Goal: Information Seeking & Learning: Check status

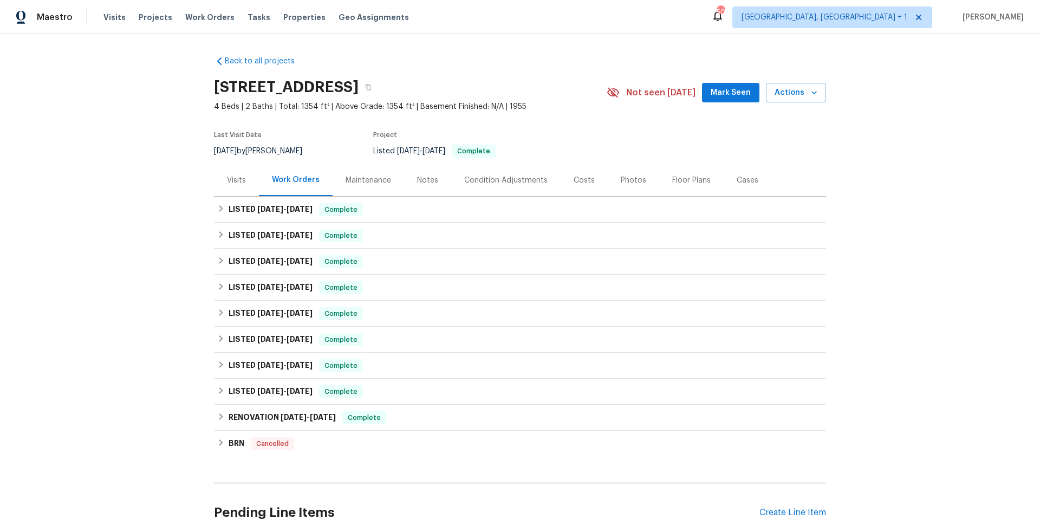
click at [576, 183] on div "Costs" at bounding box center [583, 180] width 21 height 11
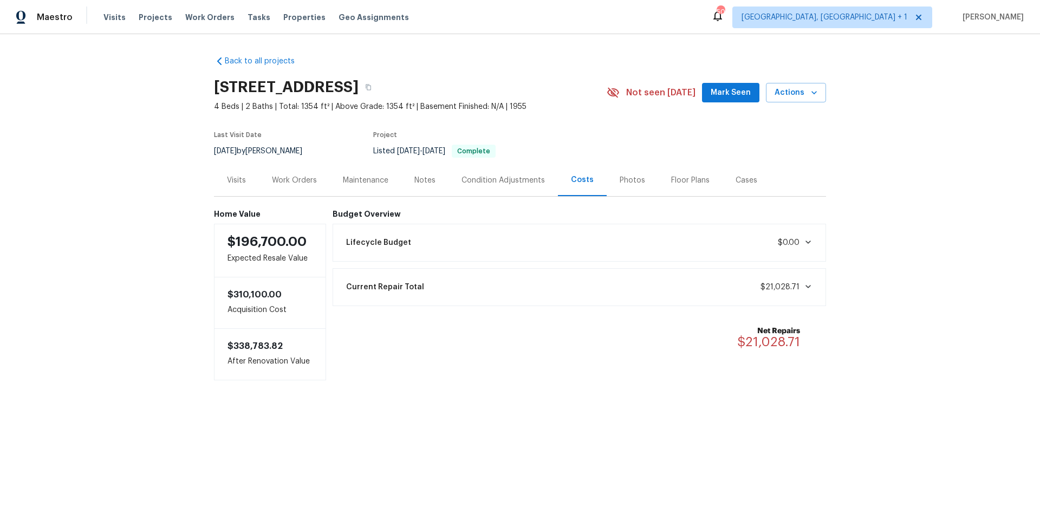
click at [286, 176] on div "Work Orders" at bounding box center [294, 180] width 45 height 11
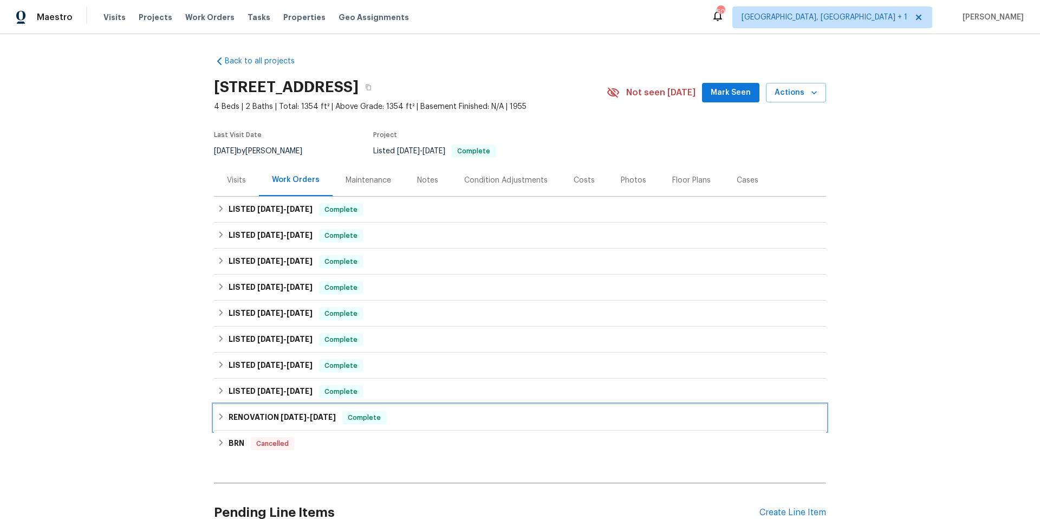
click at [403, 423] on div "RENOVATION [DATE] - [DATE] Complete" at bounding box center [519, 417] width 605 height 13
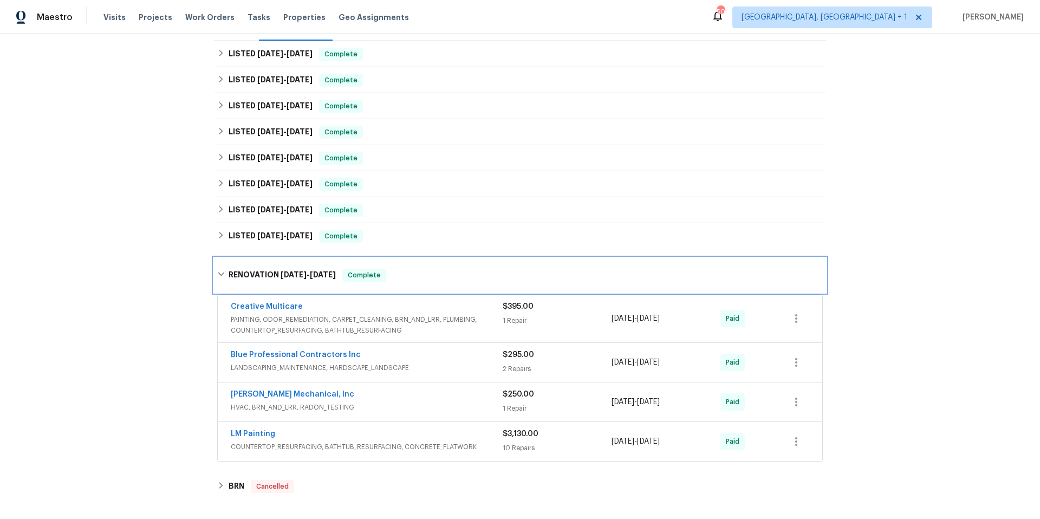
scroll to position [166, 0]
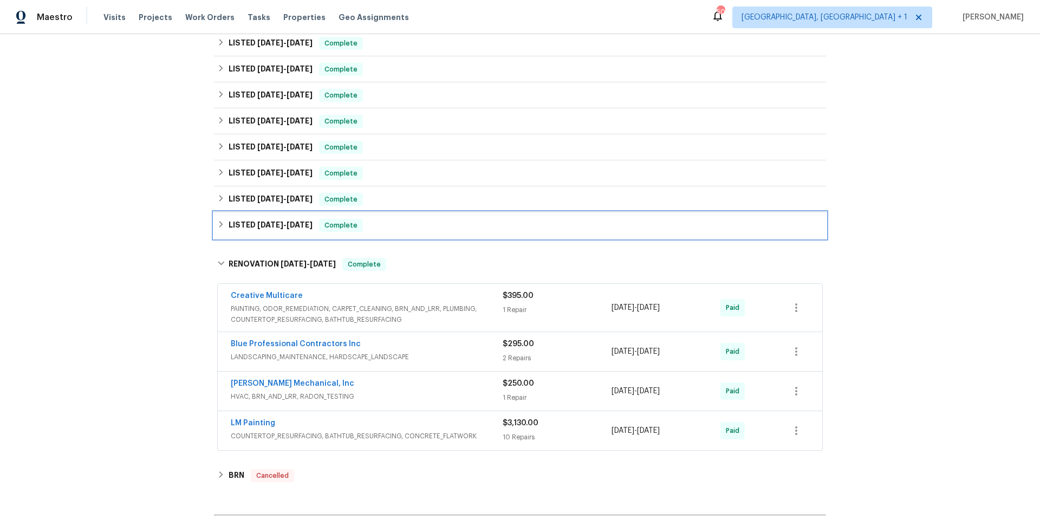
click at [384, 223] on div "LISTED [DATE] - [DATE] Complete" at bounding box center [519, 225] width 605 height 13
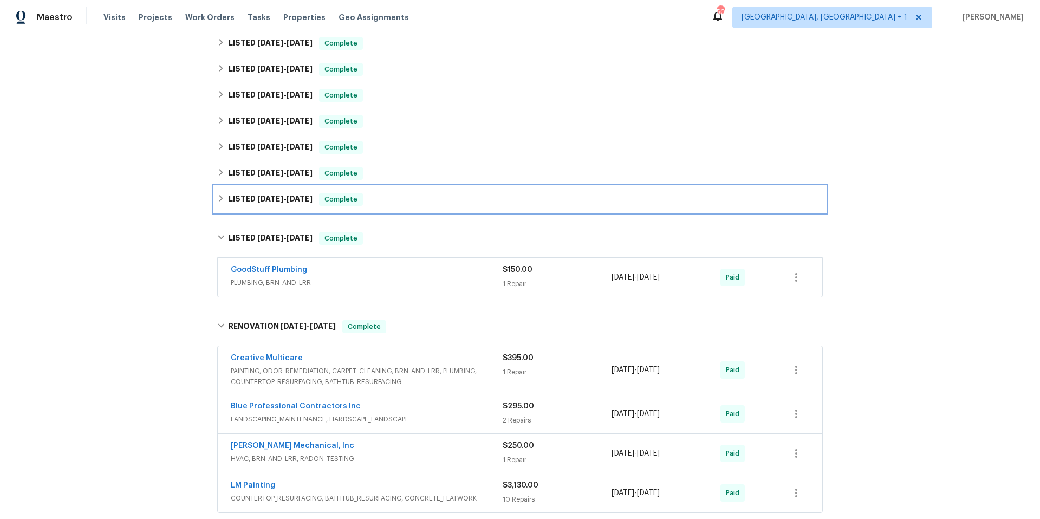
click at [395, 202] on div "LISTED [DATE] - [DATE] Complete" at bounding box center [519, 199] width 605 height 13
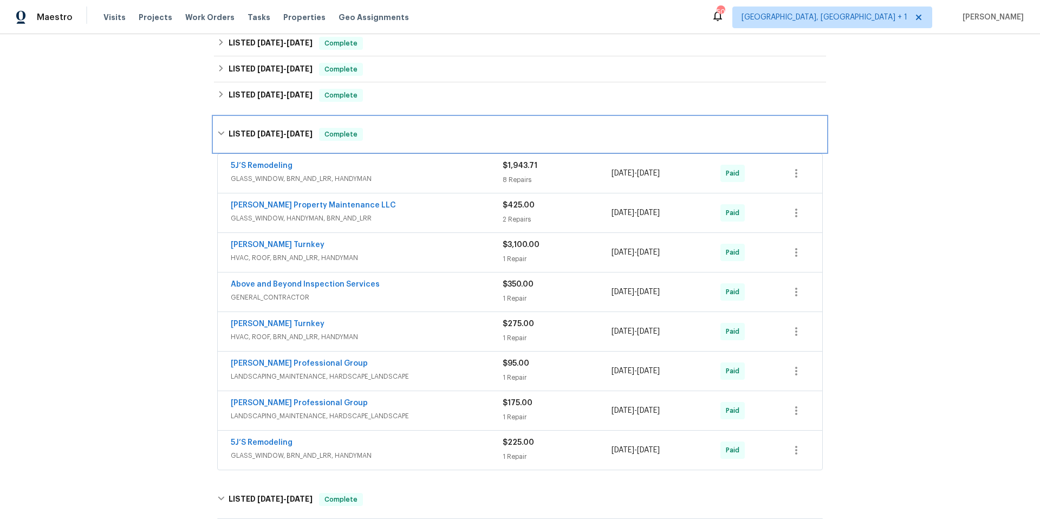
scroll to position [246, 0]
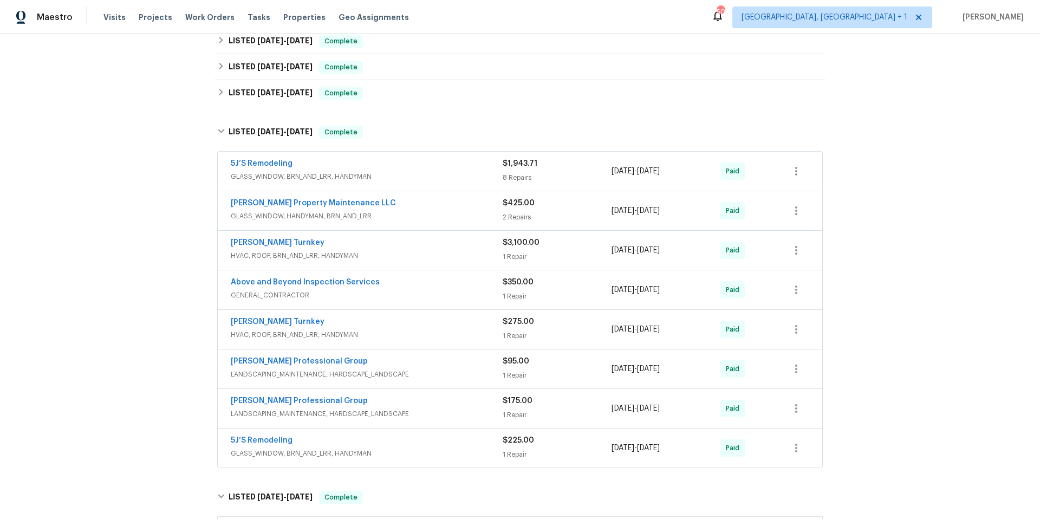
click at [423, 243] on div "[PERSON_NAME] Turnkey" at bounding box center [367, 243] width 272 height 13
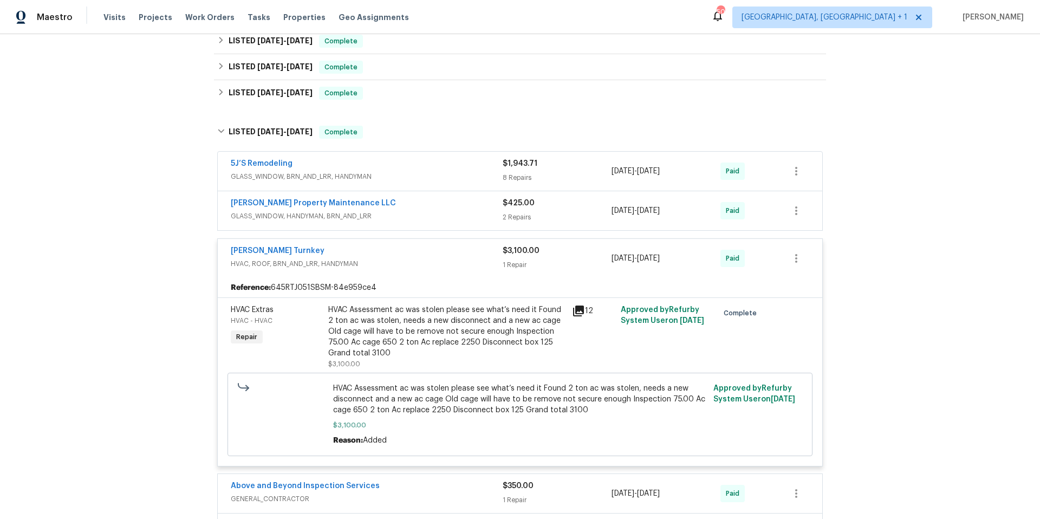
click at [423, 244] on div "[PERSON_NAME] Turnkey HVAC, ROOF, BRN_AND_LRR, HANDYMAN $3,100.00 1 Repair [DAT…" at bounding box center [520, 258] width 604 height 39
click at [420, 249] on div "[PERSON_NAME] Turnkey" at bounding box center [367, 251] width 272 height 13
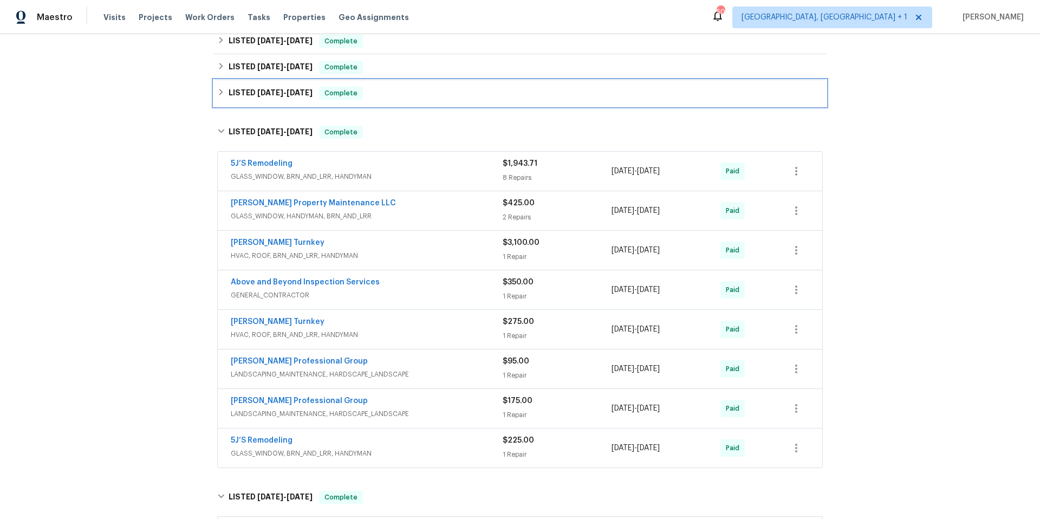
click at [403, 93] on div "LISTED [DATE] - [DATE] Complete" at bounding box center [519, 93] width 605 height 13
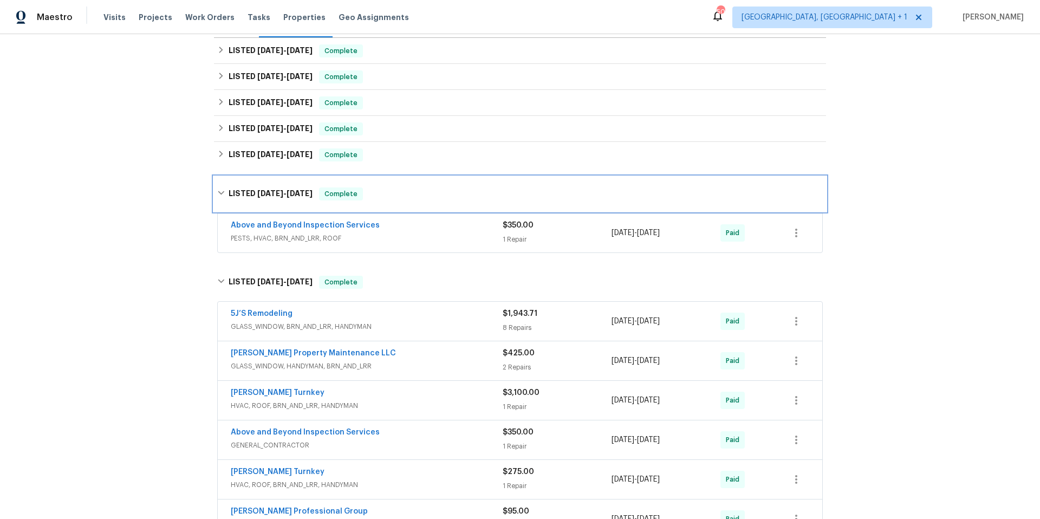
scroll to position [157, 0]
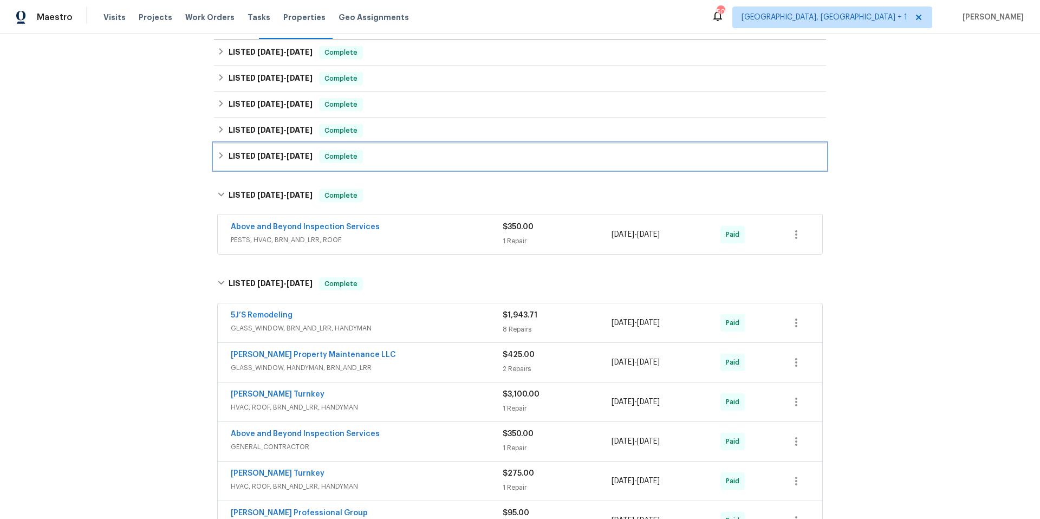
click at [411, 151] on div "LISTED [DATE] - [DATE] Complete" at bounding box center [520, 156] width 612 height 26
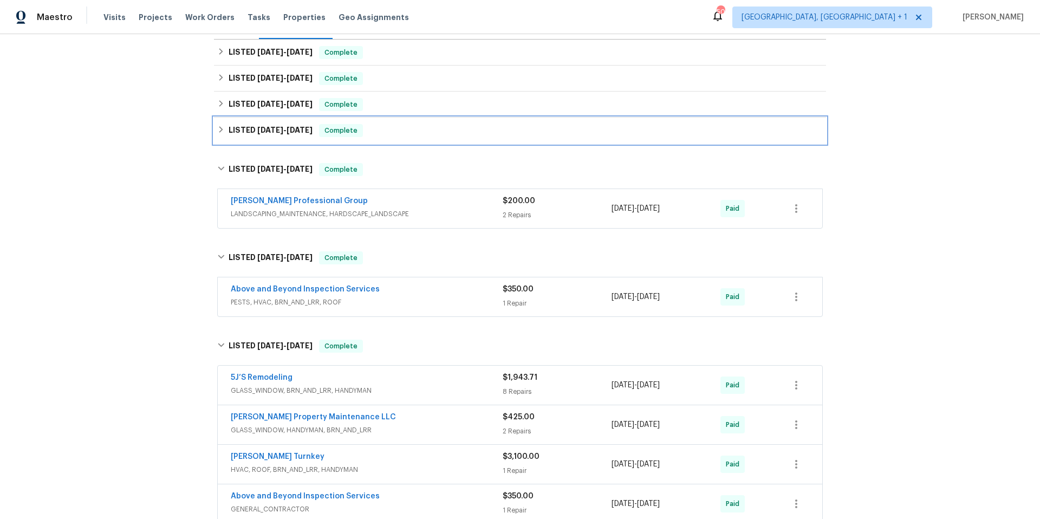
click at [426, 132] on div "LISTED [DATE] - [DATE] Complete" at bounding box center [519, 130] width 605 height 13
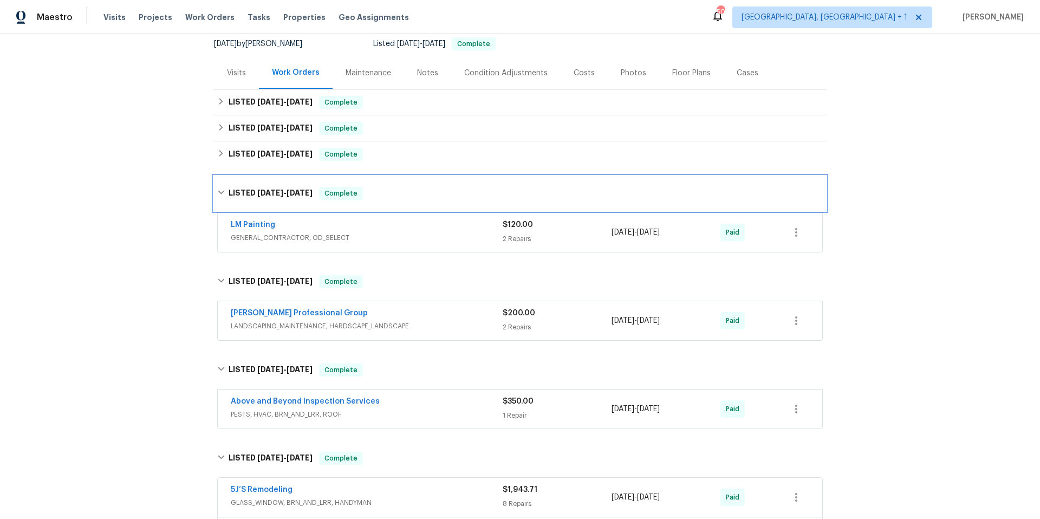
scroll to position [85, 0]
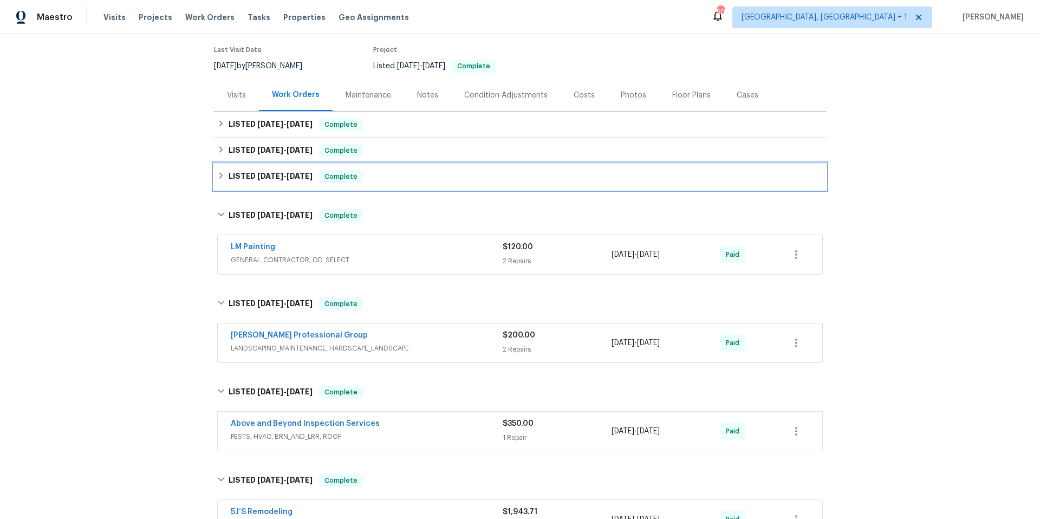
click at [419, 172] on div "LISTED [DATE] - [DATE] Complete" at bounding box center [519, 176] width 605 height 13
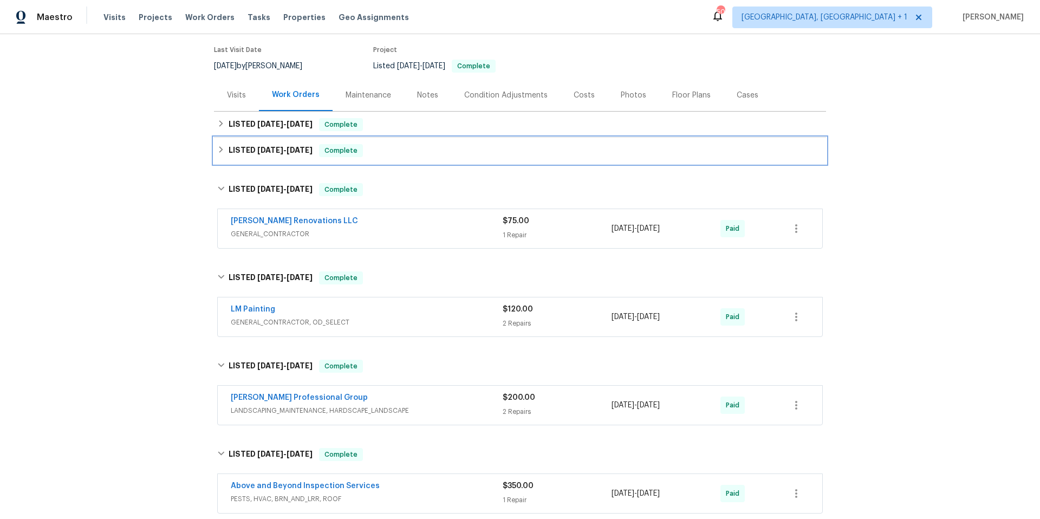
click at [427, 152] on div "LISTED [DATE] - [DATE] Complete" at bounding box center [519, 150] width 605 height 13
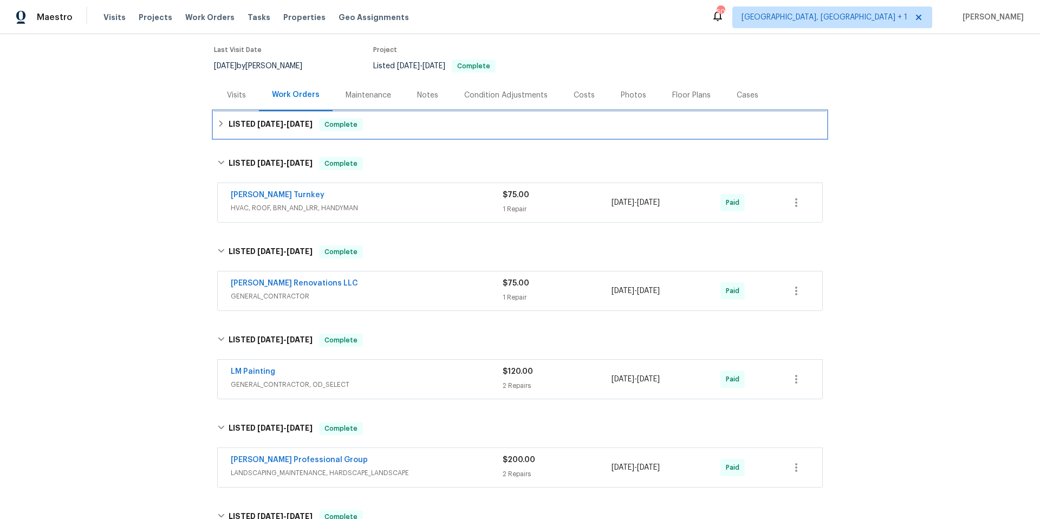
click at [440, 128] on div "LISTED [DATE] - [DATE] Complete" at bounding box center [519, 124] width 605 height 13
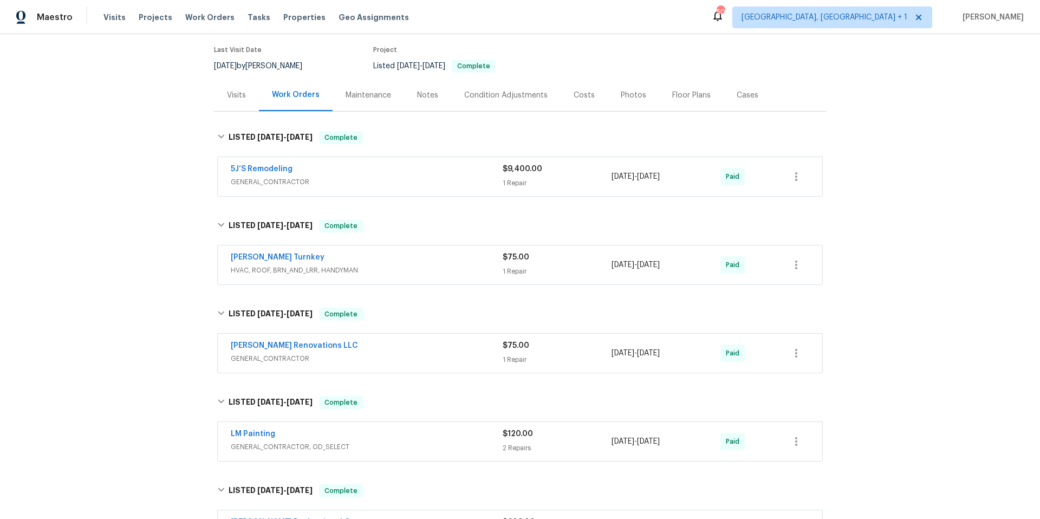
click at [425, 175] on div "5J’S Remodeling" at bounding box center [367, 170] width 272 height 13
